Goal: Task Accomplishment & Management: Use online tool/utility

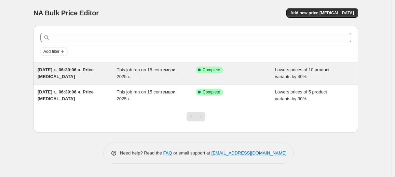
click at [181, 71] on div "This job ran on 15 септември 2025 г.." at bounding box center [156, 74] width 79 height 14
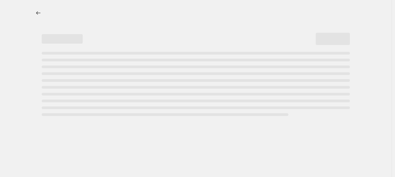
select select "percentage"
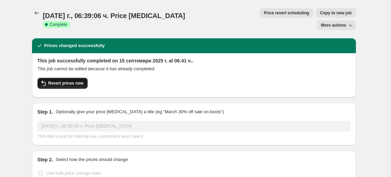
click at [70, 81] on span "Revert prices now" at bounding box center [65, 83] width 35 height 5
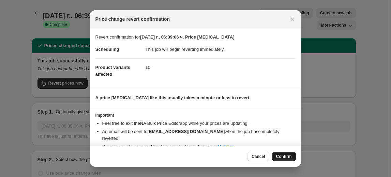
click at [288, 158] on span "Confirm" at bounding box center [284, 156] width 16 height 5
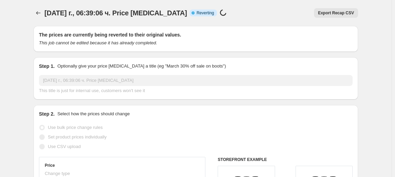
select select "percentage"
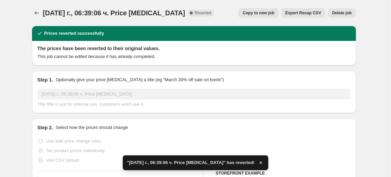
click at [345, 10] on button "Delete job" at bounding box center [342, 13] width 28 height 10
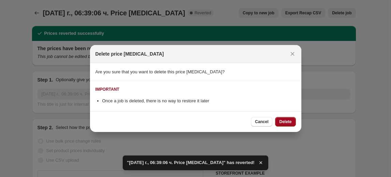
click at [283, 118] on button "Delete" at bounding box center [285, 122] width 20 height 10
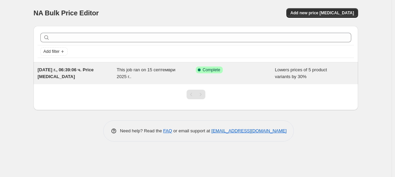
click at [218, 79] on div "Success Complete Complete" at bounding box center [235, 74] width 79 height 14
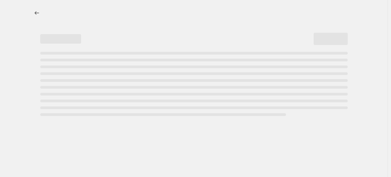
select select "percentage"
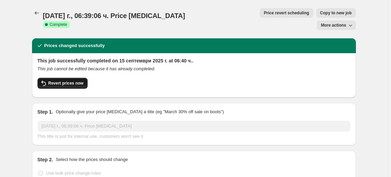
click at [75, 78] on button "Revert prices now" at bounding box center [63, 83] width 50 height 11
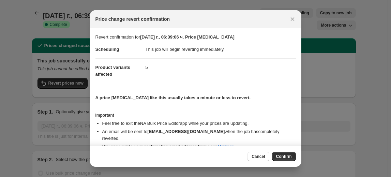
click at [285, 156] on span "Confirm" at bounding box center [284, 156] width 16 height 5
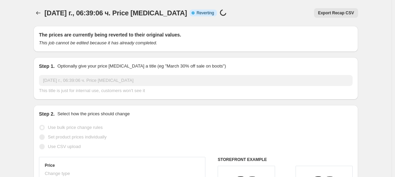
select select "percentage"
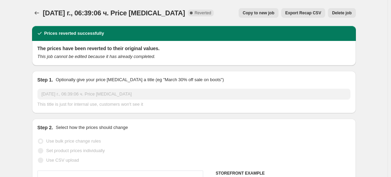
click at [340, 9] on button "Delete job" at bounding box center [342, 13] width 28 height 10
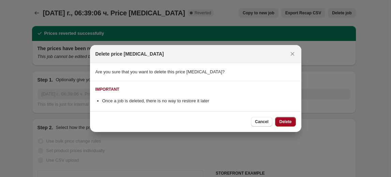
click at [285, 119] on span "Delete" at bounding box center [286, 121] width 12 height 5
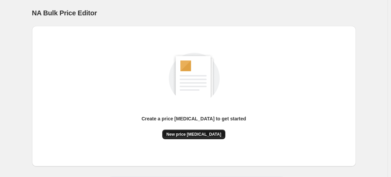
click at [206, 134] on span "New price change job" at bounding box center [194, 134] width 55 height 5
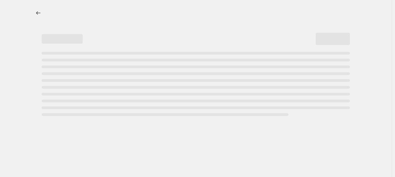
select select "percentage"
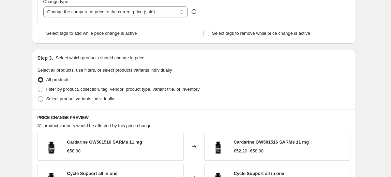
scroll to position [341, 0]
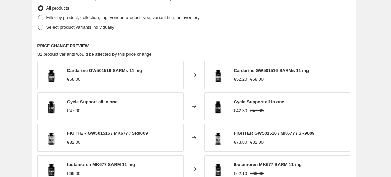
click at [95, 29] on span "Select product variants individually" at bounding box center [80, 27] width 68 height 5
click at [38, 25] on input "Select product variants individually" at bounding box center [38, 25] width 0 height 0
radio input "true"
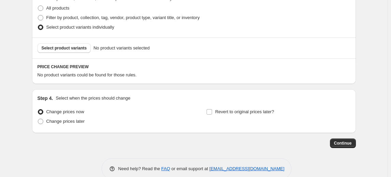
click at [76, 48] on span "Select product variants" at bounding box center [64, 47] width 45 height 5
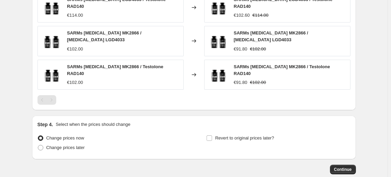
scroll to position [524, 0]
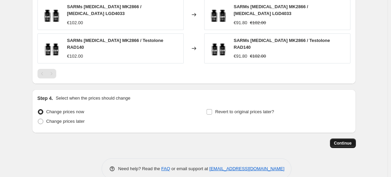
click at [347, 141] on span "Continue" at bounding box center [343, 143] width 18 height 5
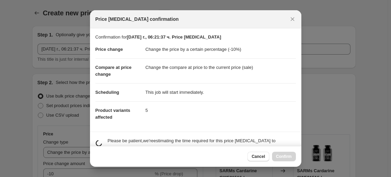
scroll to position [0, 0]
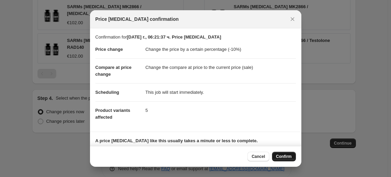
click at [287, 156] on span "Confirm" at bounding box center [284, 156] width 16 height 5
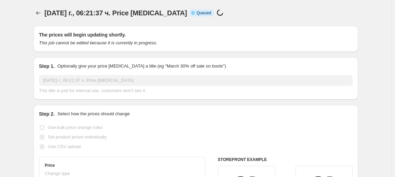
select select "percentage"
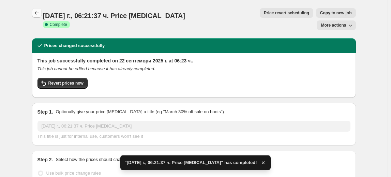
click at [37, 13] on icon "Price change jobs" at bounding box center [36, 13] width 7 height 7
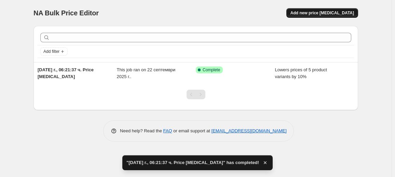
click at [326, 11] on span "Add new price change job" at bounding box center [321, 12] width 63 height 5
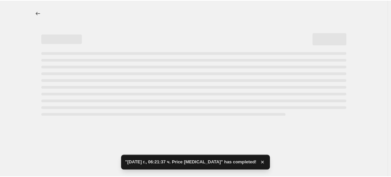
select select "percentage"
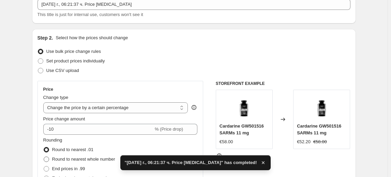
scroll to position [62, 0]
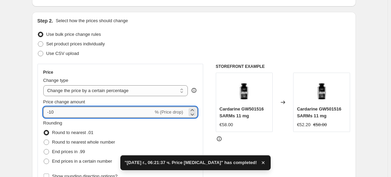
click at [51, 114] on input "-10" at bounding box center [98, 112] width 110 height 11
click at [52, 114] on input "-10" at bounding box center [98, 112] width 110 height 11
type input "-20"
click at [72, 122] on fieldset "Rounding Round to nearest .01 Round to nearest whole number End prices in .99 E…" at bounding box center [79, 143] width 72 height 46
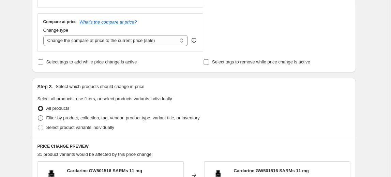
scroll to position [310, 0]
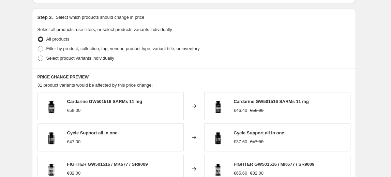
click at [85, 56] on span "Select product variants individually" at bounding box center [80, 58] width 68 height 5
click at [38, 56] on input "Select product variants individually" at bounding box center [38, 56] width 0 height 0
radio input "true"
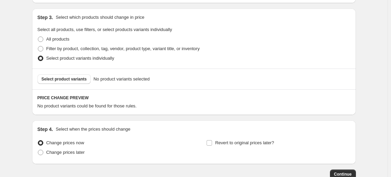
click at [72, 77] on span "Select product variants" at bounding box center [64, 78] width 45 height 5
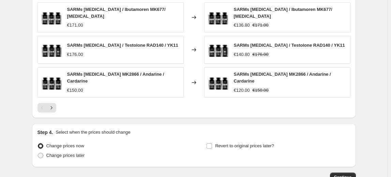
scroll to position [524, 0]
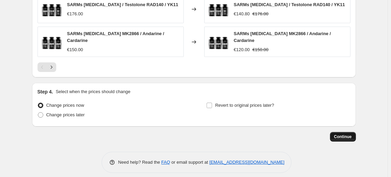
click at [341, 132] on button "Continue" at bounding box center [343, 137] width 26 height 10
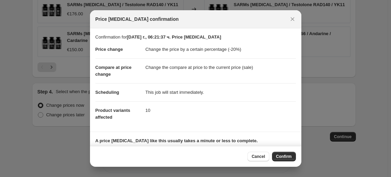
click at [283, 159] on span "Confirm" at bounding box center [284, 156] width 16 height 5
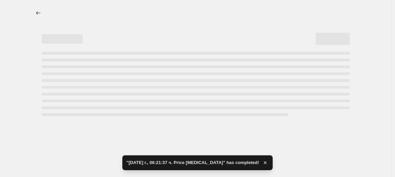
select select "percentage"
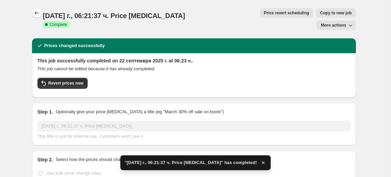
click at [35, 13] on icon "Price change jobs" at bounding box center [36, 13] width 7 height 7
